Goal: Transaction & Acquisition: Purchase product/service

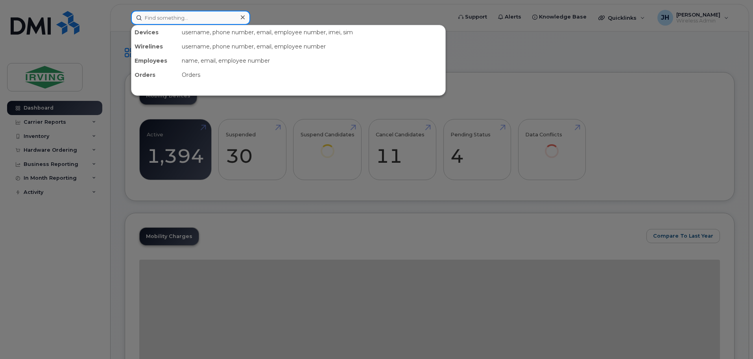
click at [188, 17] on input at bounding box center [190, 18] width 119 height 14
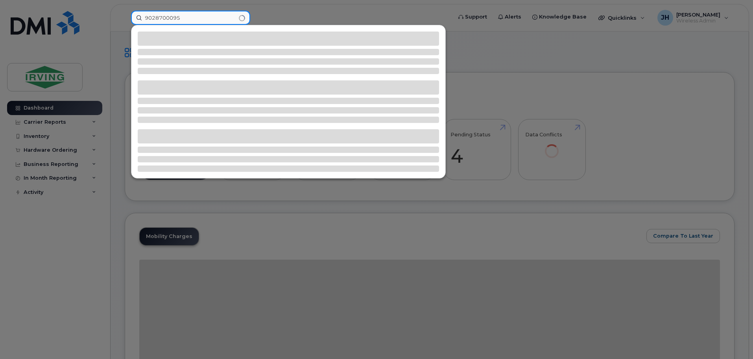
type input "9028700095"
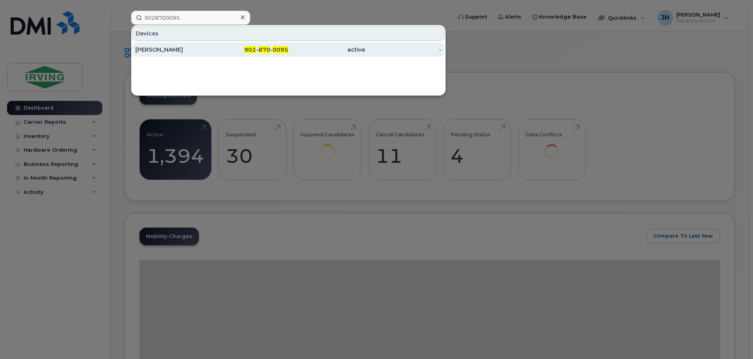
click at [206, 50] on div "[PERSON_NAME]" at bounding box center [173, 50] width 77 height 8
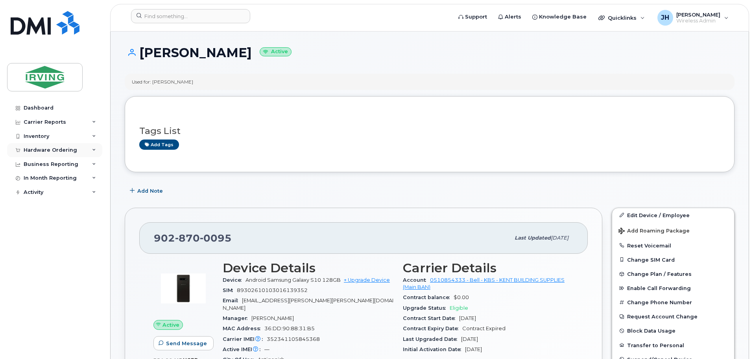
click at [51, 149] on div "Hardware Ordering" at bounding box center [51, 150] width 54 height 6
click at [38, 179] on div "Orders" at bounding box center [36, 179] width 19 height 7
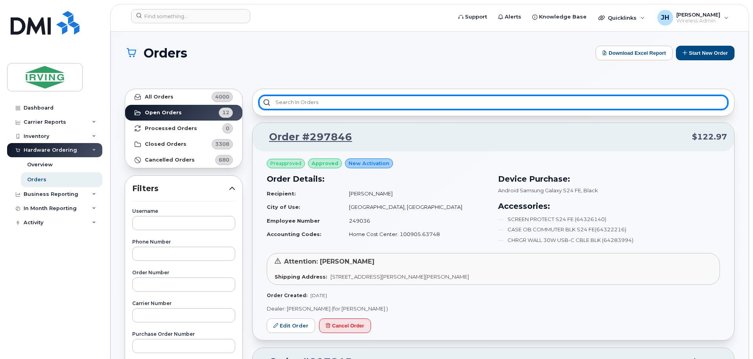
click at [362, 98] on input "text" at bounding box center [493, 102] width 469 height 14
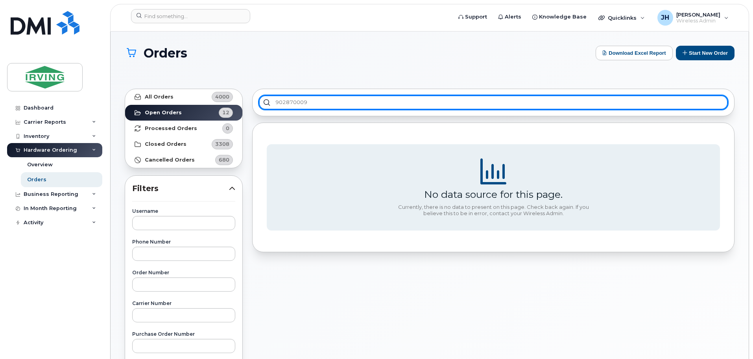
type input "9028700095"
drag, startPoint x: 330, startPoint y: 104, endPoint x: 266, endPoint y: 105, distance: 63.8
click at [266, 105] on input "9028700095" at bounding box center [493, 102] width 469 height 14
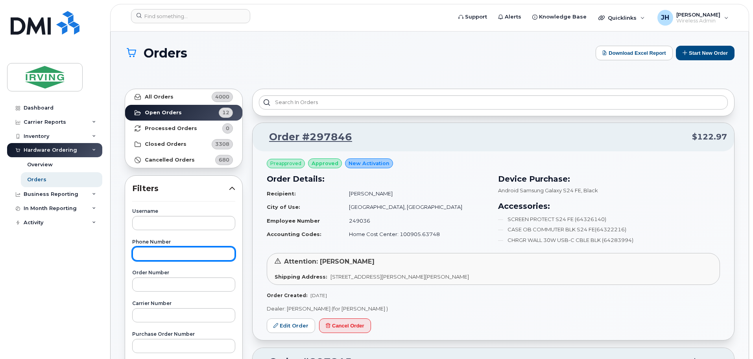
click at [153, 255] on input "text" at bounding box center [183, 253] width 103 height 14
type input "9028700095"
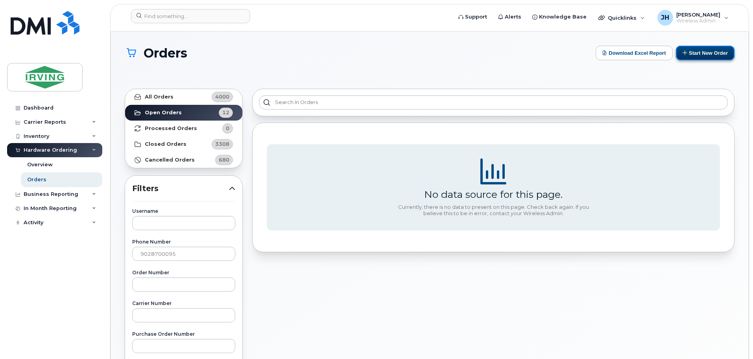
click at [704, 53] on button "Start New Order" at bounding box center [705, 53] width 59 height 15
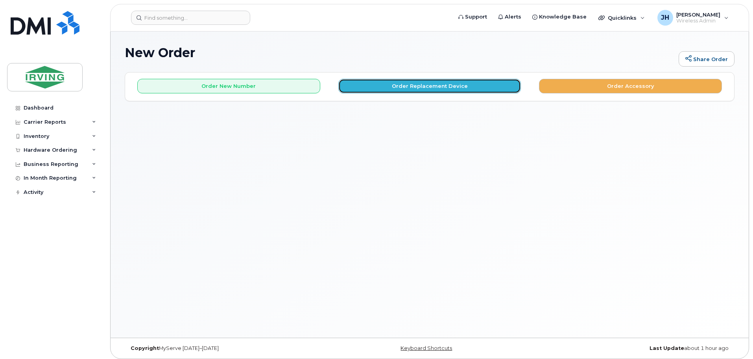
click at [405, 89] on button "Order Replacement Device" at bounding box center [430, 86] width 183 height 15
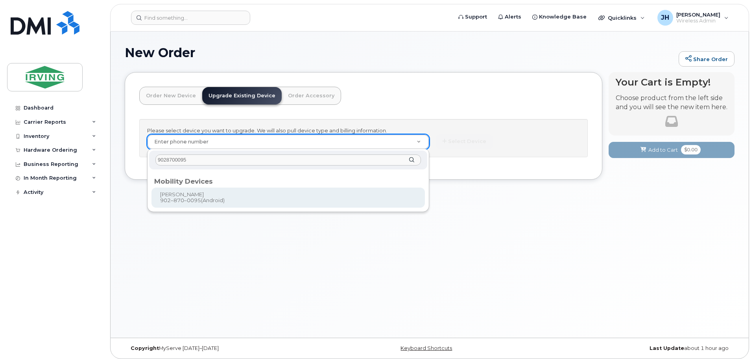
type input "9028700095"
type input "697931"
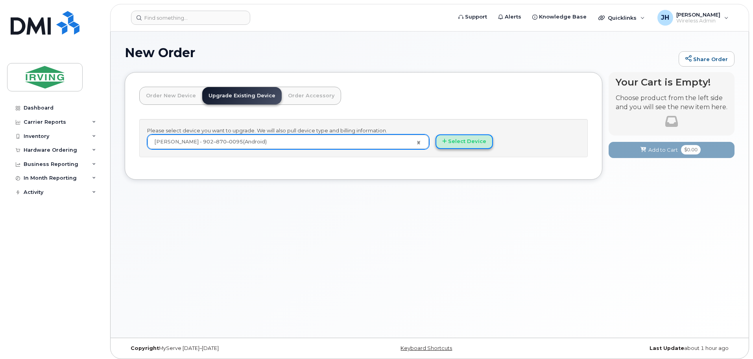
click at [470, 141] on button "Select Device" at bounding box center [464, 141] width 57 height 15
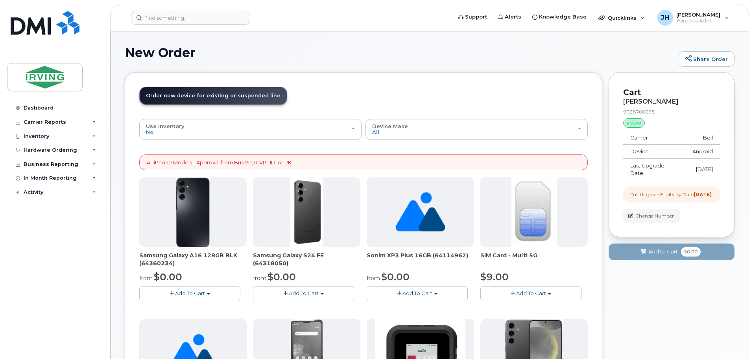
click at [303, 294] on span "Add To Cart" at bounding box center [304, 293] width 30 height 6
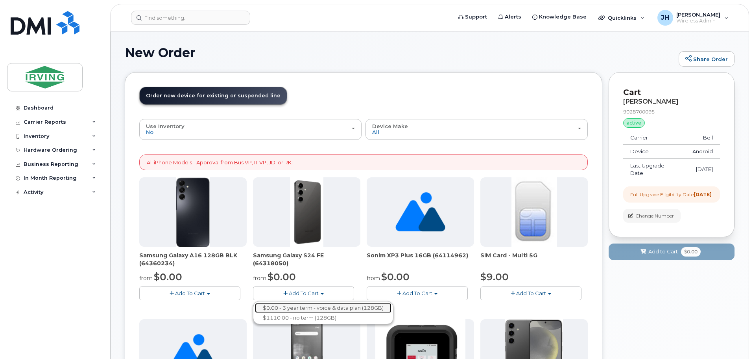
click at [305, 306] on link "$0.00 - 3 year term - voice & data plan (128GB)" at bounding box center [323, 308] width 137 height 10
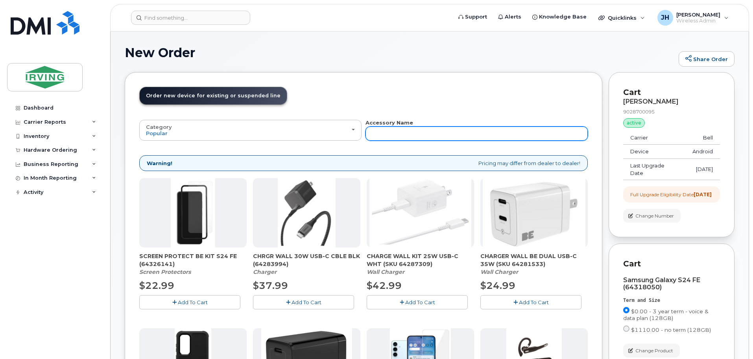
click at [387, 135] on input "text" at bounding box center [477, 133] width 222 height 14
type input "6408"
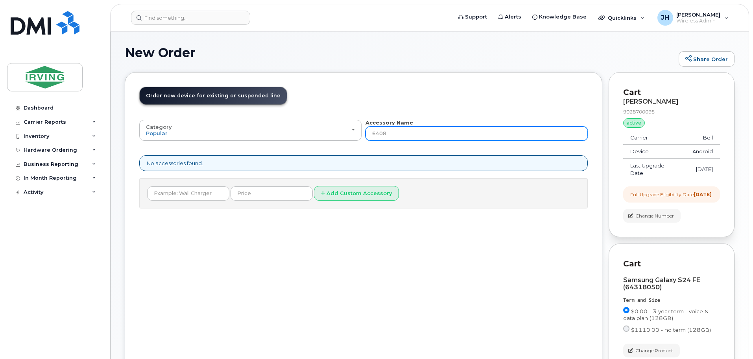
click at [387, 135] on input "6408" at bounding box center [477, 133] width 222 height 14
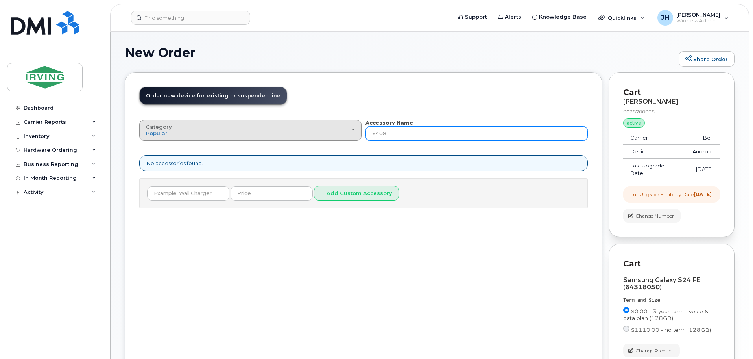
drag, startPoint x: 387, startPoint y: 135, endPoint x: 360, endPoint y: 133, distance: 26.8
click at [360, 133] on div "Category Popular All Charger Car Charger Case Wall Charger Bluetooth SIM Card A…" at bounding box center [363, 130] width 449 height 22
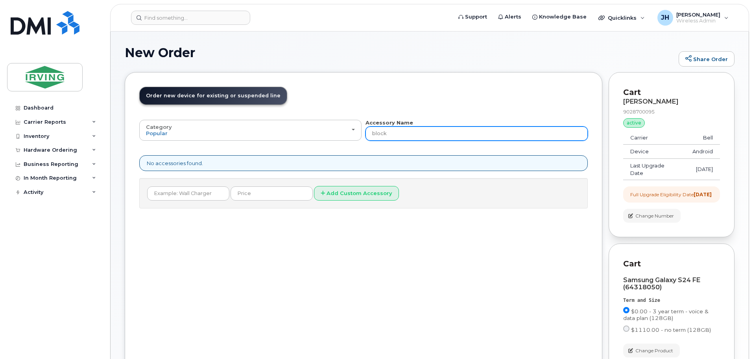
type input "block"
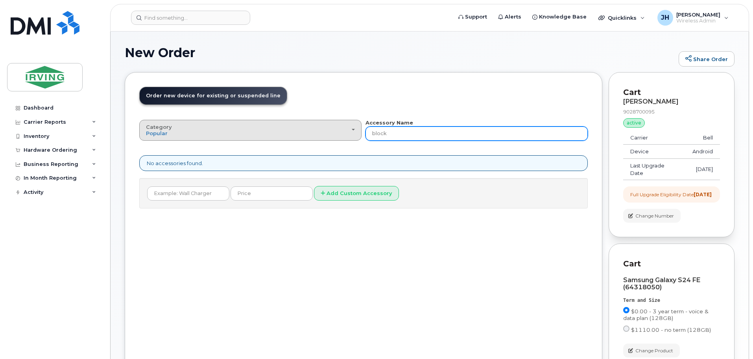
drag, startPoint x: 394, startPoint y: 136, endPoint x: 359, endPoint y: 137, distance: 35.1
click at [359, 137] on div "Category Popular All Charger Car Charger Case Wall Charger Bluetooth SIM Card A…" at bounding box center [363, 130] width 449 height 22
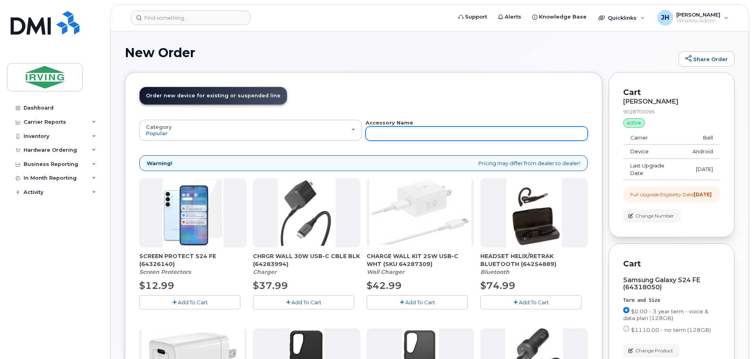
click at [392, 137] on input "text" at bounding box center [477, 133] width 222 height 14
type input "6408"
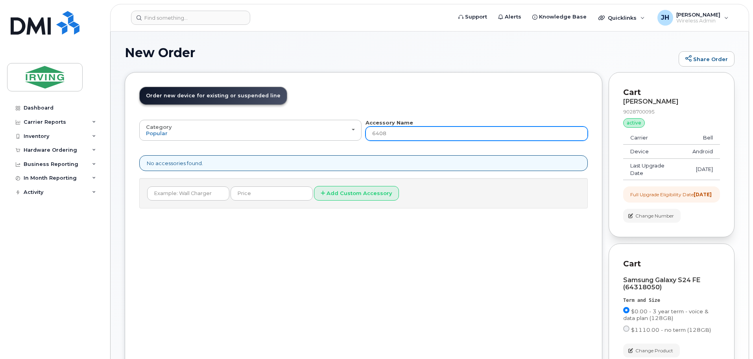
click at [391, 136] on input "6408" at bounding box center [477, 133] width 222 height 14
type input "6"
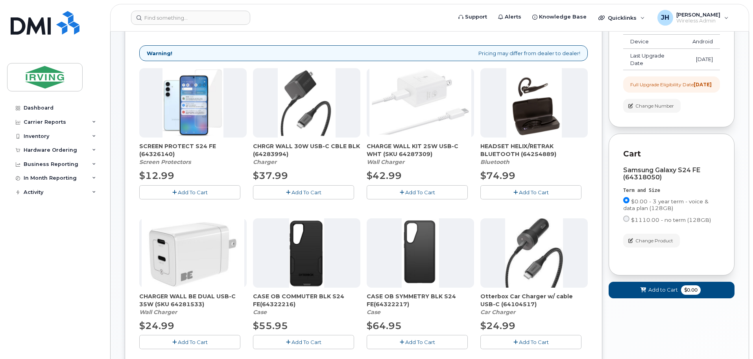
scroll to position [157, 0]
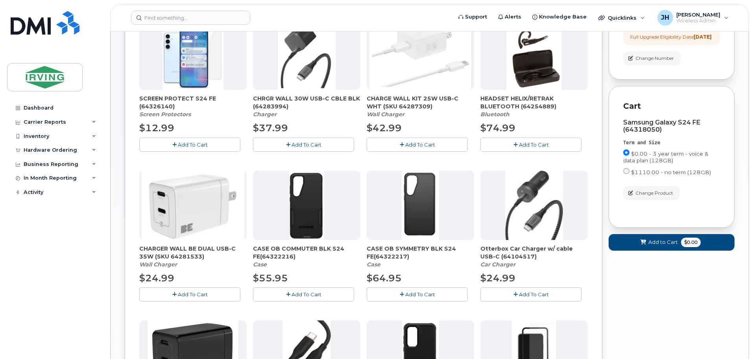
click at [308, 293] on span "Add To Cart" at bounding box center [307, 294] width 30 height 6
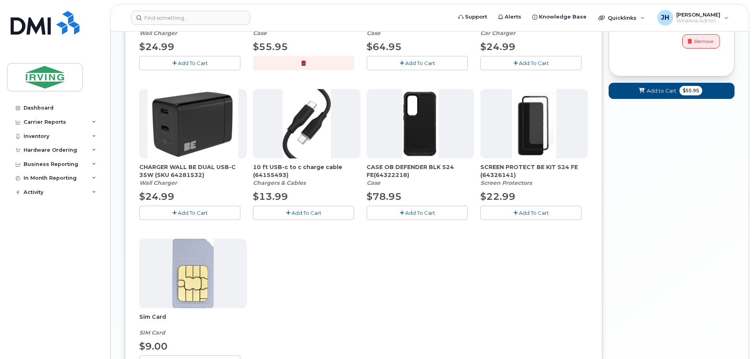
scroll to position [394, 0]
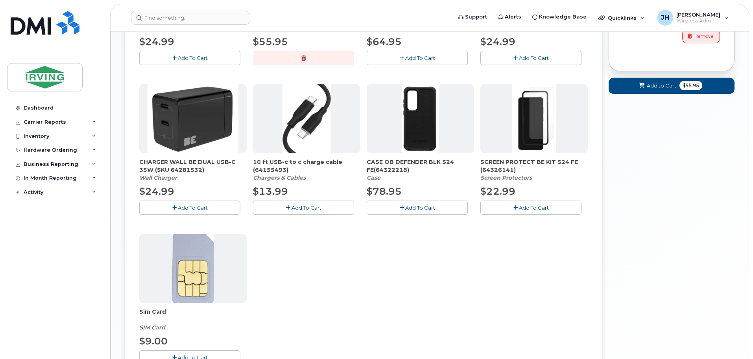
click at [178, 206] on span "Add To Cart" at bounding box center [193, 207] width 30 height 6
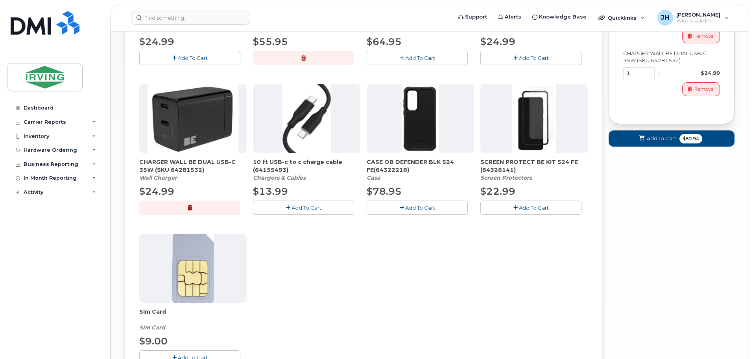
drag, startPoint x: 202, startPoint y: 170, endPoint x: 138, endPoint y: 165, distance: 64.3
click at [138, 165] on div "Order New Device Upgrade Existing Device Order Accessory Order new device and n…" at bounding box center [364, 53] width 478 height 751
copy span "CHARGER WALL BE DUAL USB-C 35W (SKU 64281532)"
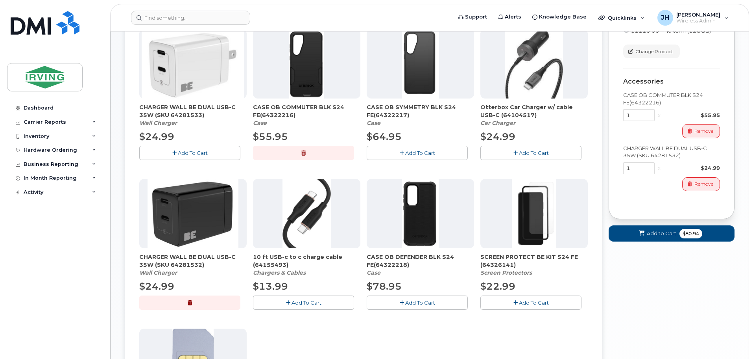
scroll to position [276, 0]
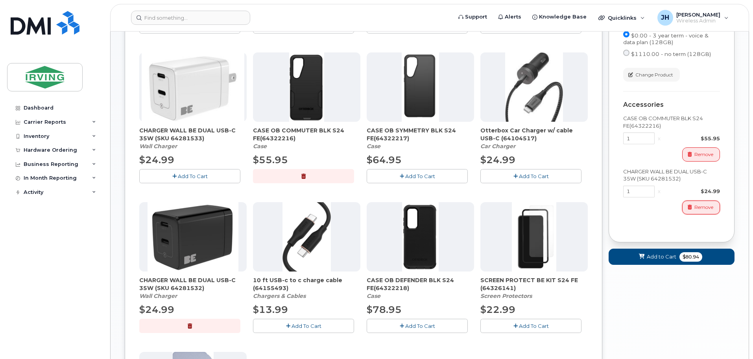
click at [705, 211] on span "Remove" at bounding box center [704, 207] width 19 height 7
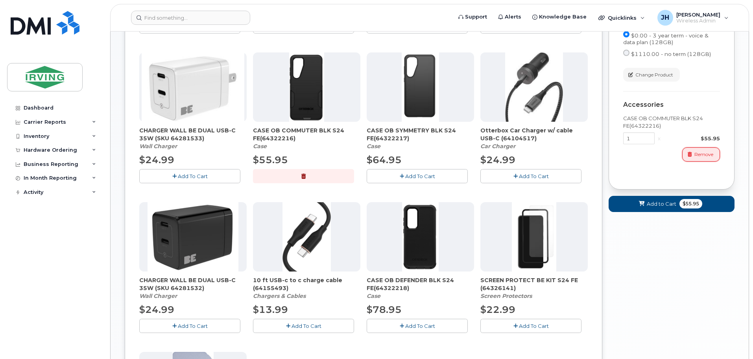
click at [698, 158] on span "Remove" at bounding box center [704, 154] width 19 height 7
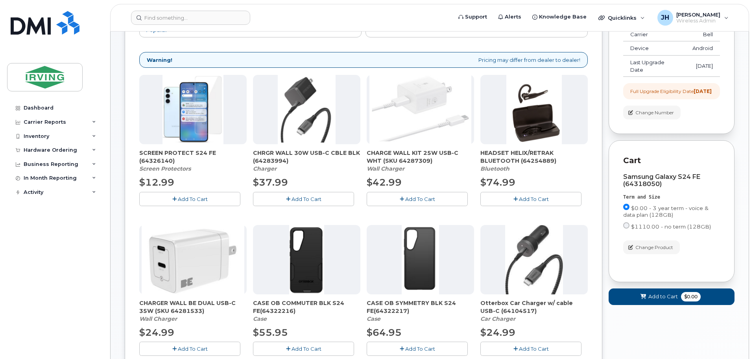
scroll to position [157, 0]
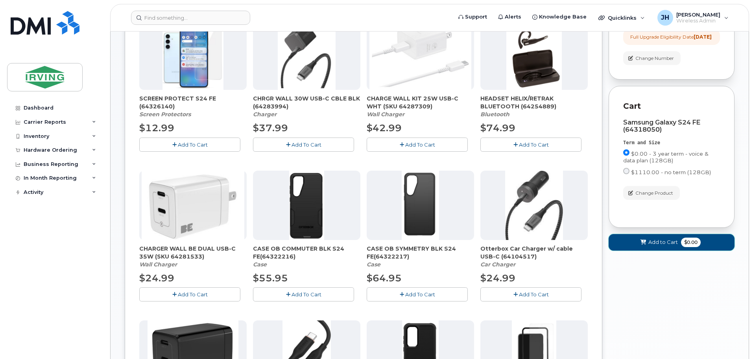
click at [662, 246] on span "Add to Cart" at bounding box center [664, 241] width 30 height 7
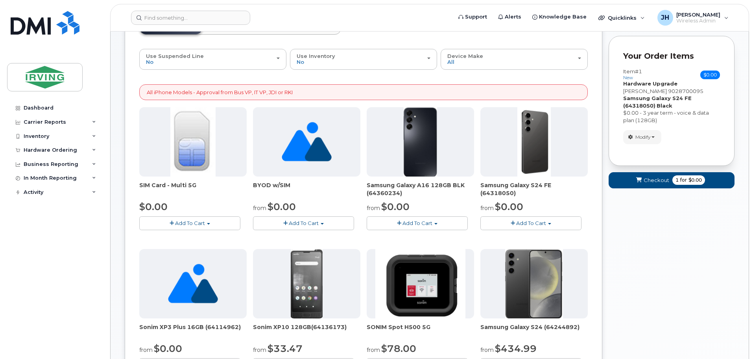
scroll to position [0, 0]
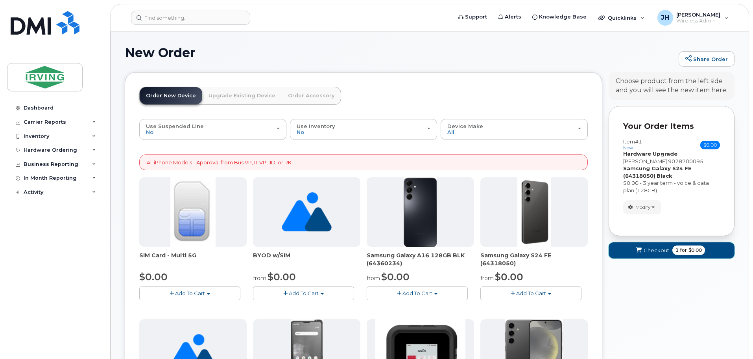
click at [661, 250] on span "Checkout" at bounding box center [657, 249] width 26 height 7
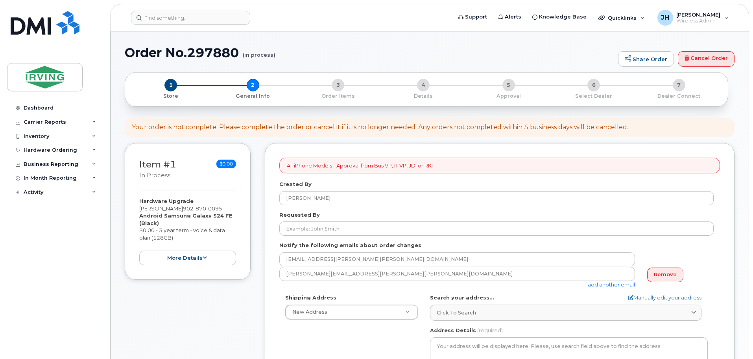
select select
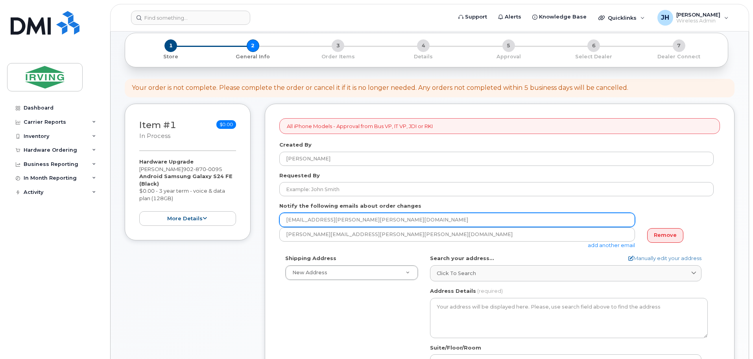
scroll to position [79, 0]
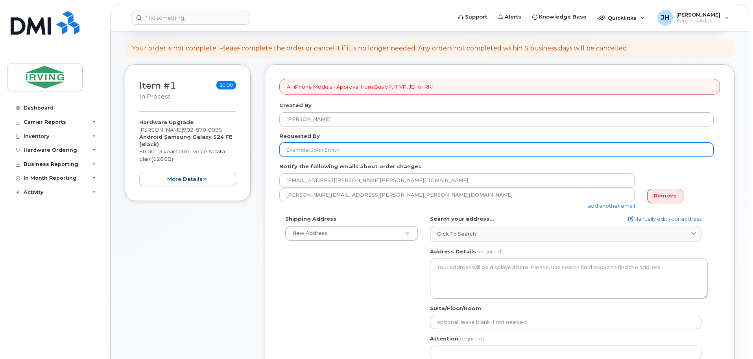
click at [332, 145] on input "Requested By" at bounding box center [496, 149] width 435 height 14
type input "[PERSON_NAME]"
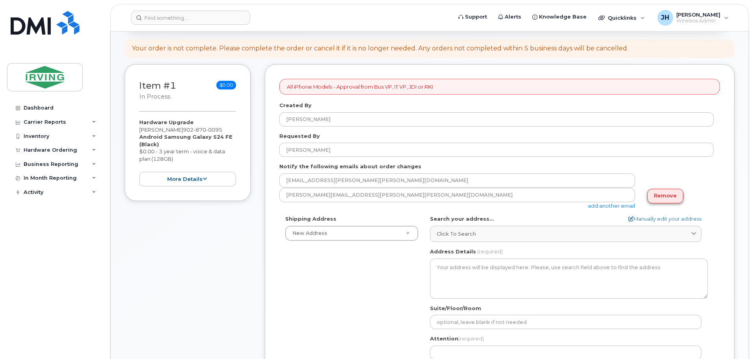
click at [661, 194] on link "Remove" at bounding box center [666, 196] width 36 height 15
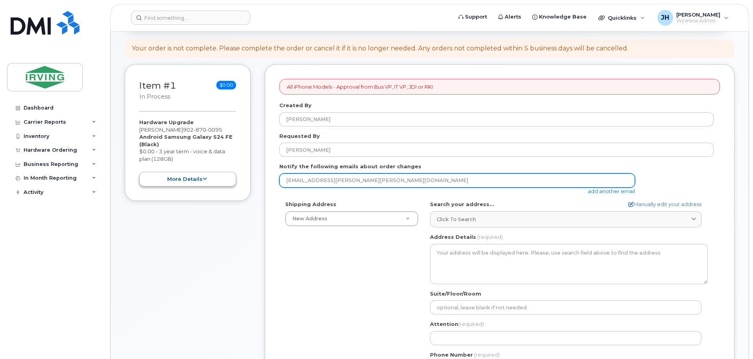
drag, startPoint x: 318, startPoint y: 180, endPoint x: 206, endPoint y: 177, distance: 111.8
click at [206, 177] on div "Item #1 in process $0.00 Hardware Upgrade Tim Liengme 902 870 0095 Android Sams…" at bounding box center [430, 288] width 610 height 448
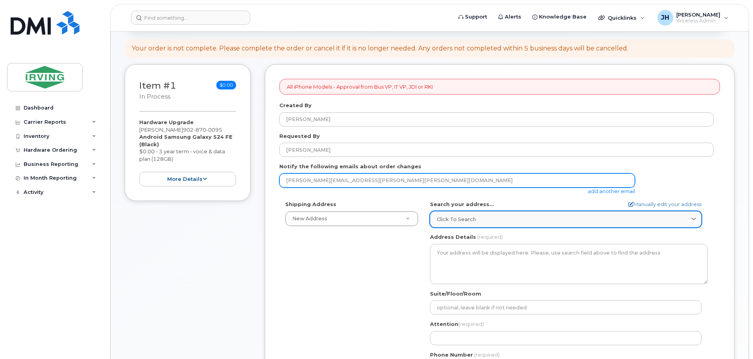
type input "hebert.julie@kent.ca"
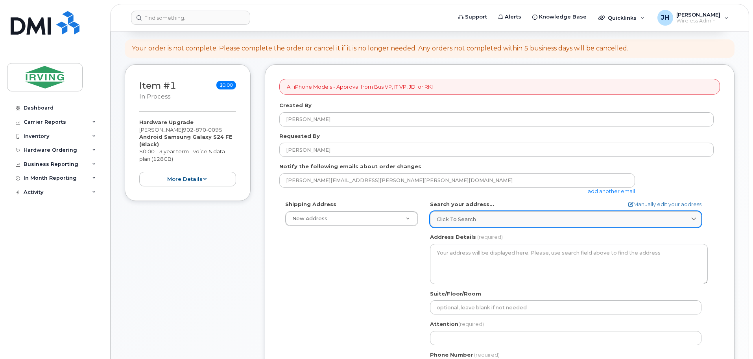
click at [489, 219] on div "Click to search" at bounding box center [566, 218] width 258 height 7
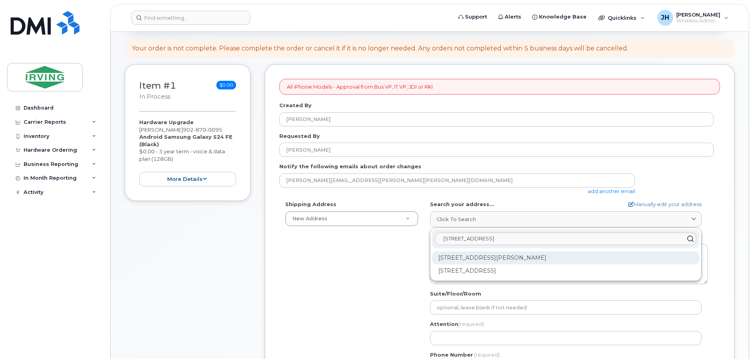
type input "300 Union Street"
click at [483, 255] on div "300 Union St Saint John NB E2L 4Z2" at bounding box center [566, 257] width 268 height 13
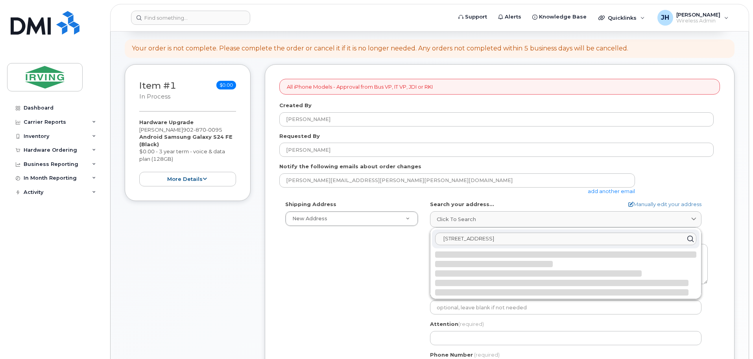
select select
type textarea "300 Union St SAINT JOHN NB E2L 4Z2 CANADA"
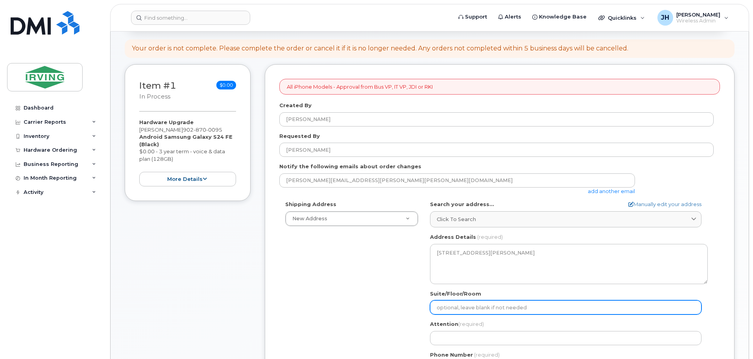
click at [472, 310] on input "Suite/Floor/Room" at bounding box center [566, 307] width 272 height 14
type input "9th floor"
select select
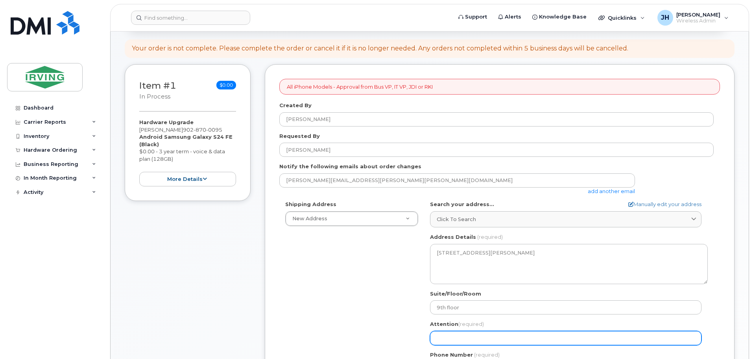
click at [458, 341] on input "Attention (required)" at bounding box center [566, 338] width 272 height 14
type input "[PERSON_NAME]"
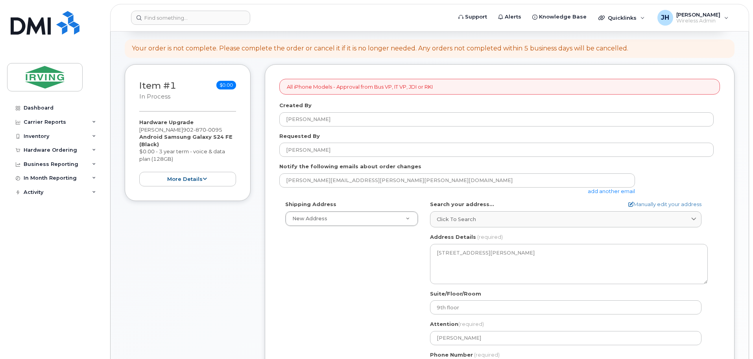
type input "300 Union St"
type input "5066333779"
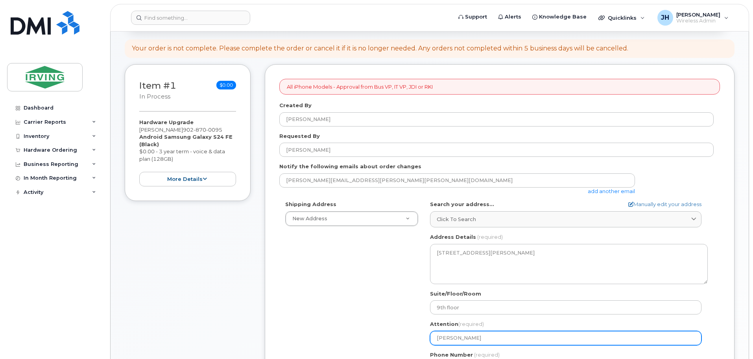
select select
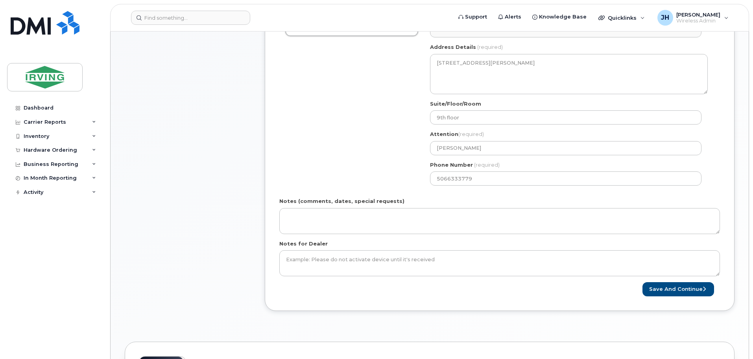
scroll to position [387, 0]
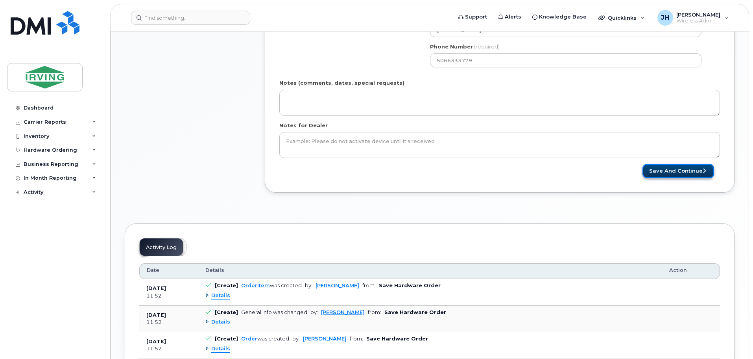
click at [680, 172] on button "Save and Continue" at bounding box center [679, 171] width 72 height 15
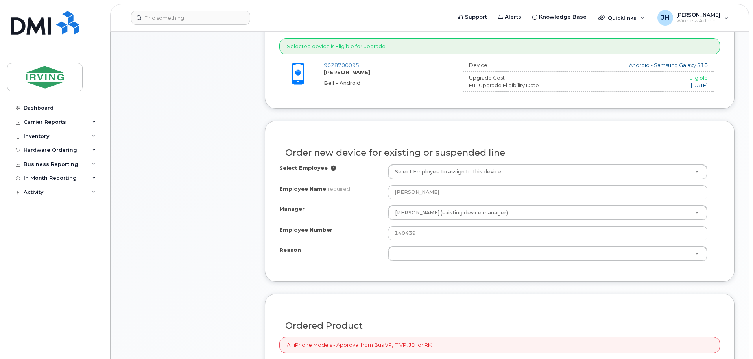
scroll to position [315, 0]
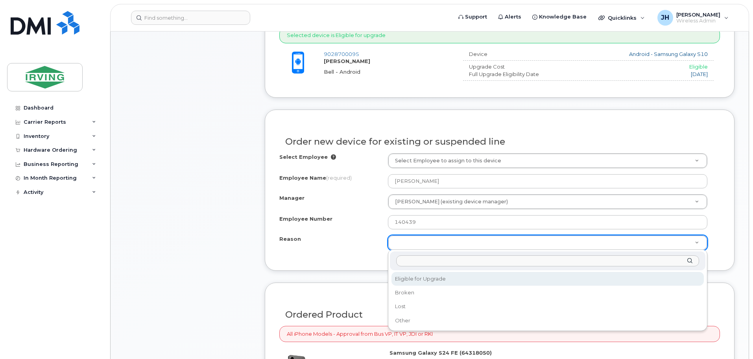
select select "eligible_for_upgrade"
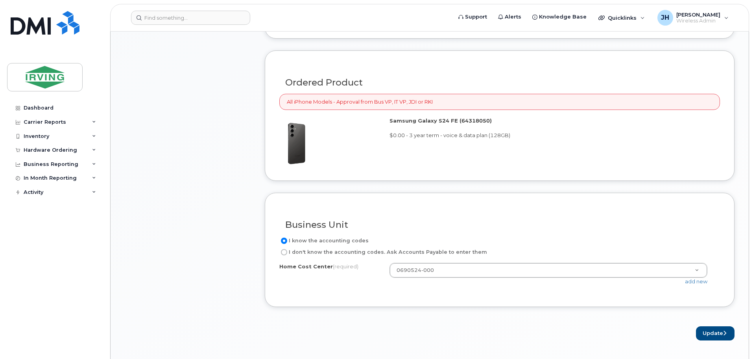
scroll to position [551, 0]
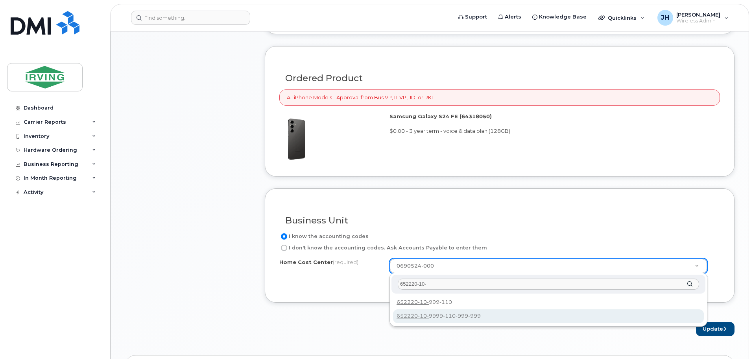
type input "652220-10-"
drag, startPoint x: 446, startPoint y: 313, endPoint x: 455, endPoint y: 312, distance: 9.1
type input "652220-10-9999-110-999-999"
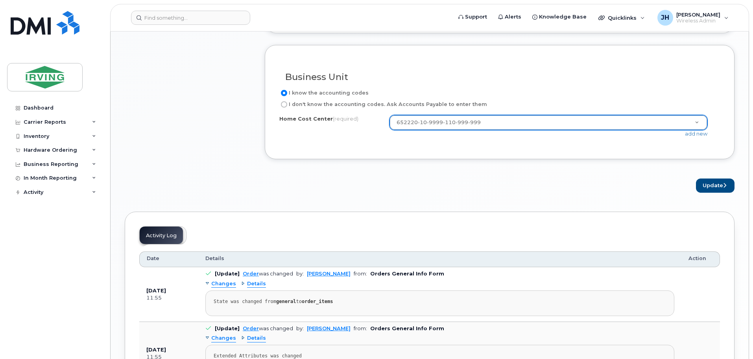
scroll to position [709, 0]
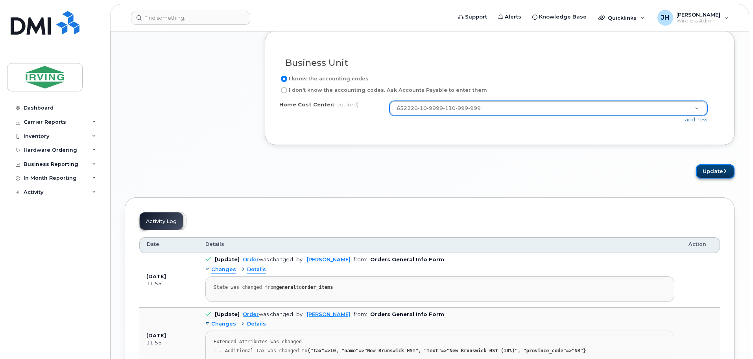
click at [711, 172] on button "Update" at bounding box center [715, 171] width 39 height 15
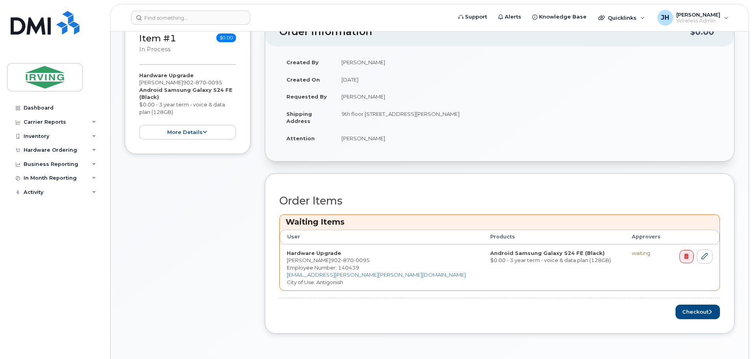
scroll to position [197, 0]
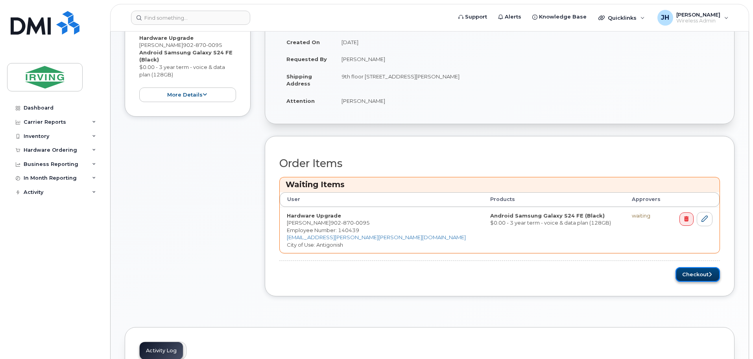
click at [702, 273] on button "Checkout" at bounding box center [698, 274] width 44 height 15
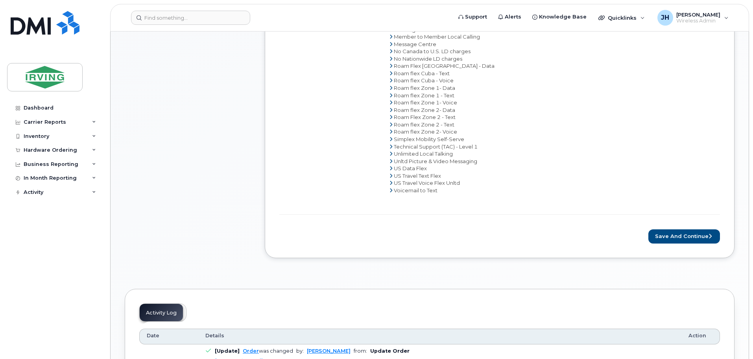
scroll to position [472, 0]
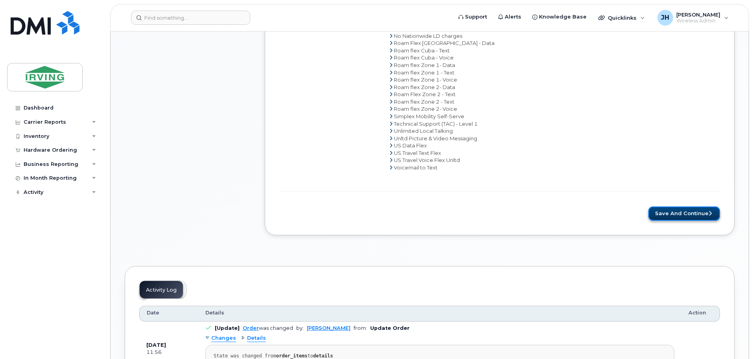
click at [686, 215] on button "Save and Continue" at bounding box center [685, 213] width 72 height 15
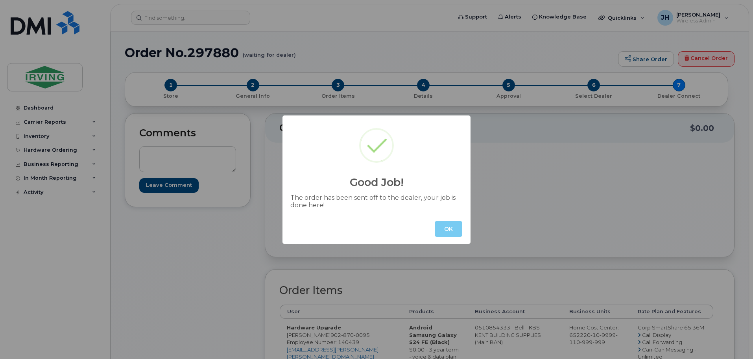
click at [449, 230] on button "OK" at bounding box center [449, 229] width 28 height 16
